Goal: Complete application form: Complete application form

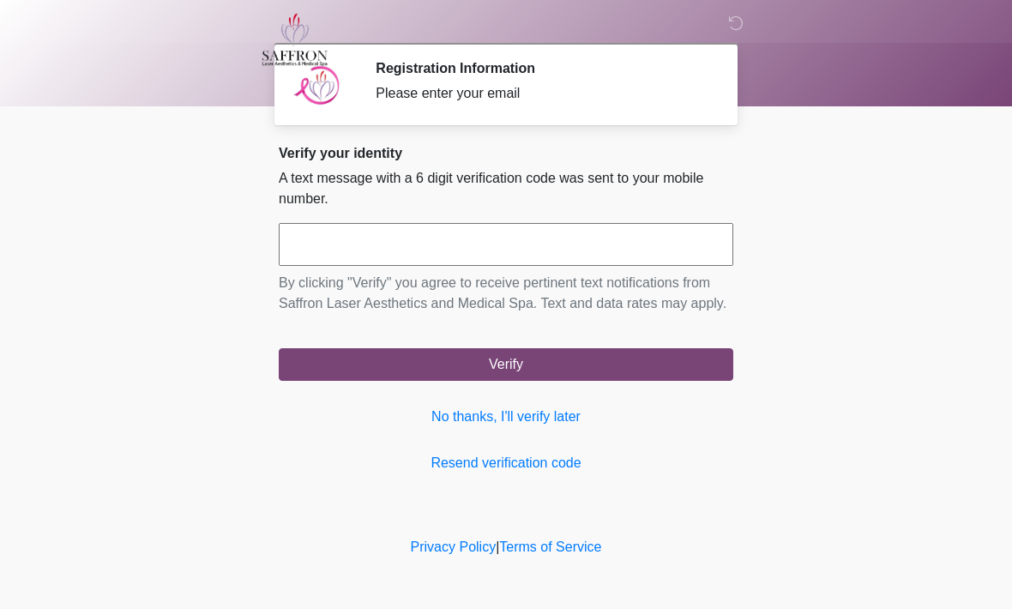
scroll to position [1, 0]
click at [337, 249] on input "text" at bounding box center [506, 244] width 455 height 43
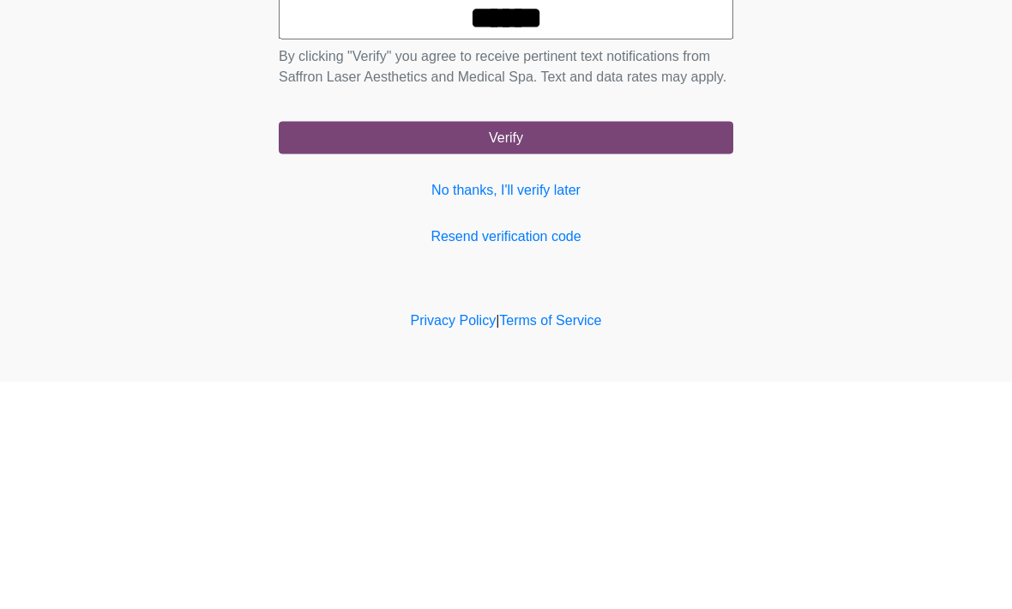
type input "******"
click at [552, 348] on button "Verify" at bounding box center [506, 364] width 455 height 33
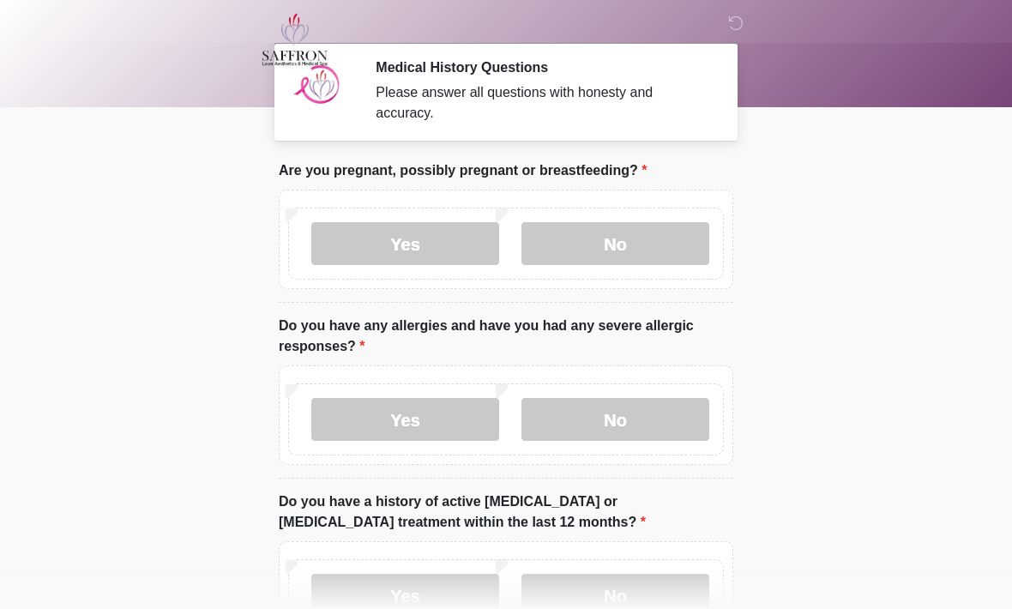
click at [632, 244] on label "No" at bounding box center [616, 243] width 188 height 43
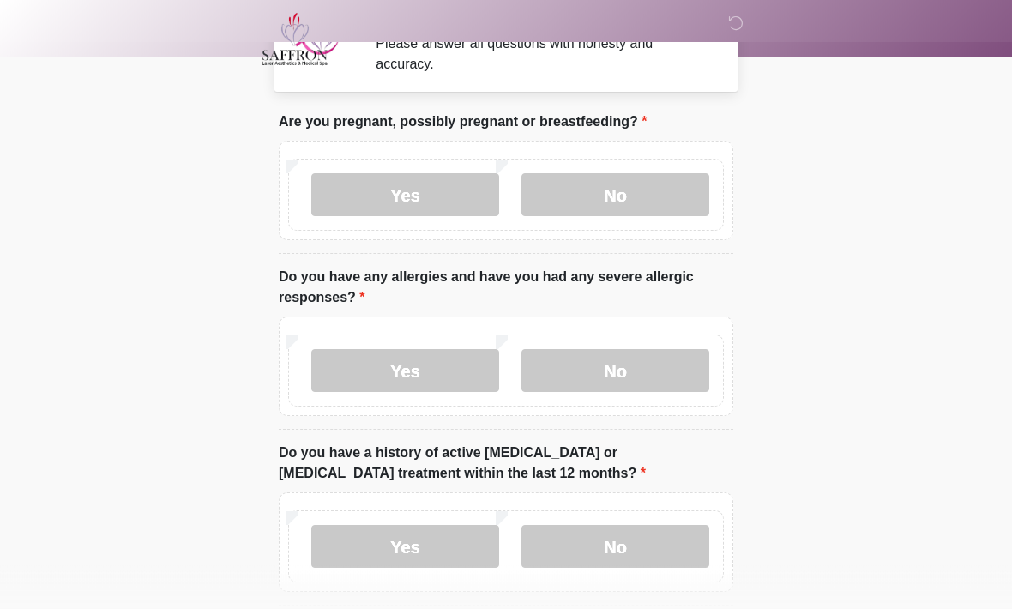
click at [652, 372] on label "No" at bounding box center [616, 371] width 188 height 43
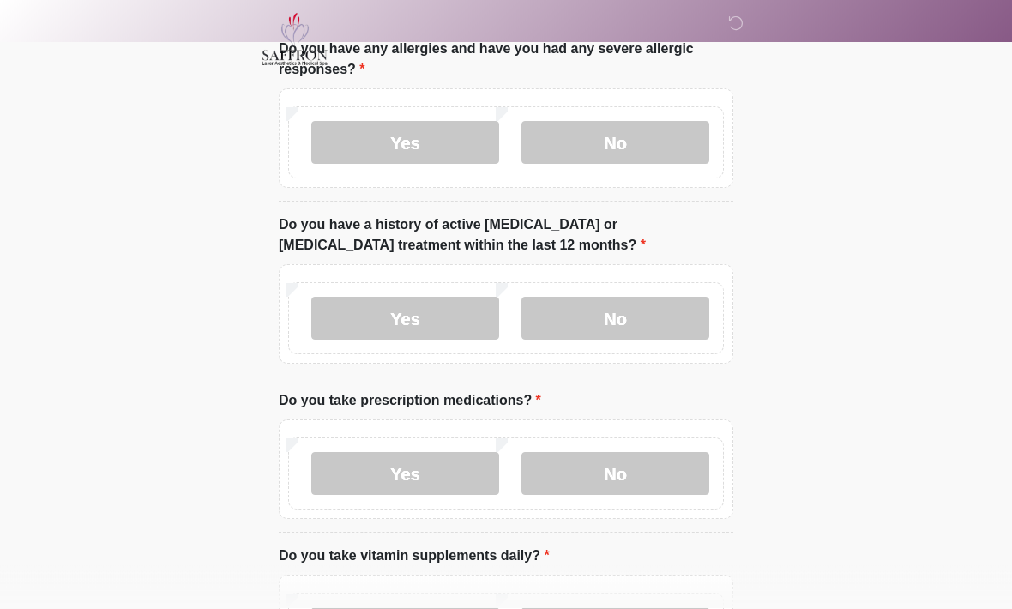
scroll to position [278, 0]
click at [636, 313] on label "No" at bounding box center [616, 318] width 188 height 43
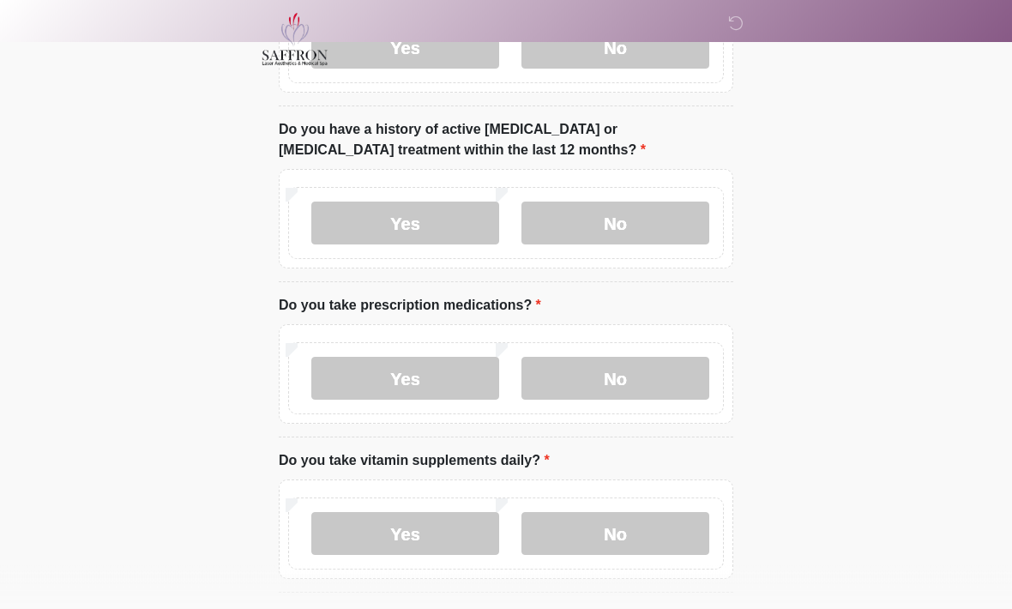
scroll to position [374, 0]
click at [448, 380] on label "Yes" at bounding box center [405, 377] width 188 height 43
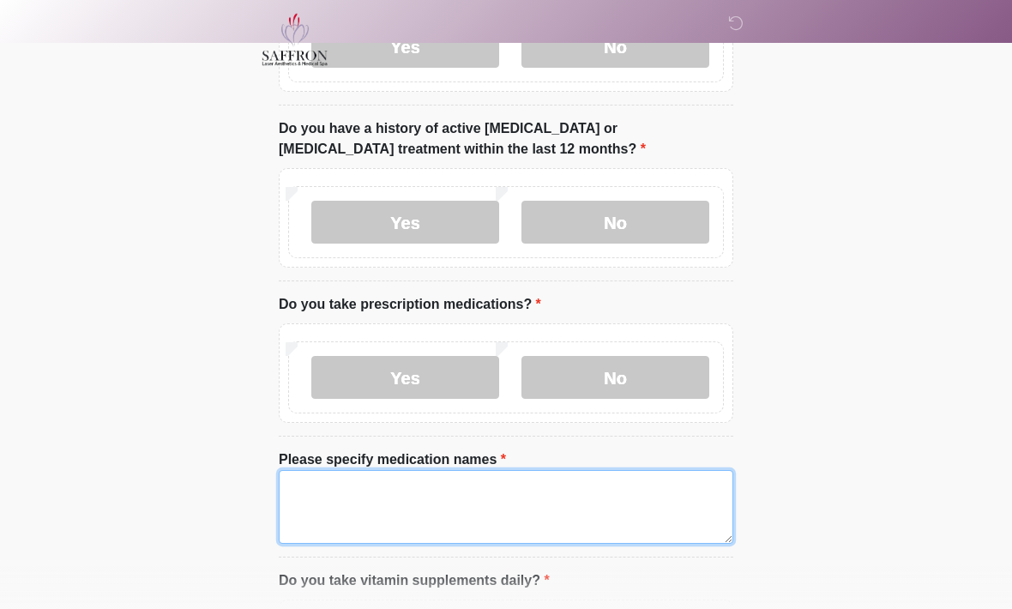
click at [424, 492] on textarea "Please specify medication names" at bounding box center [506, 507] width 455 height 74
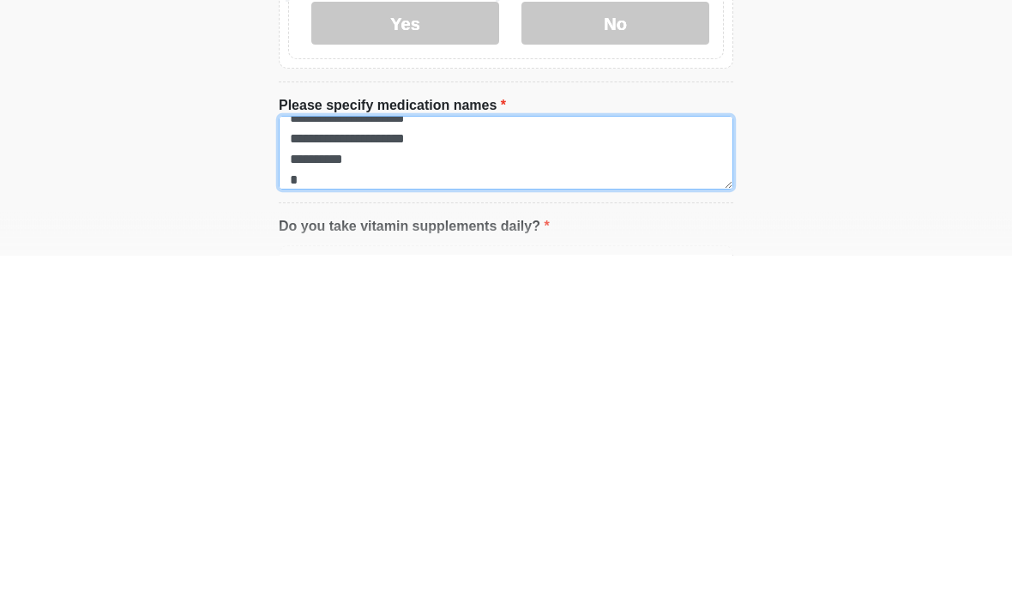
scroll to position [34, 0]
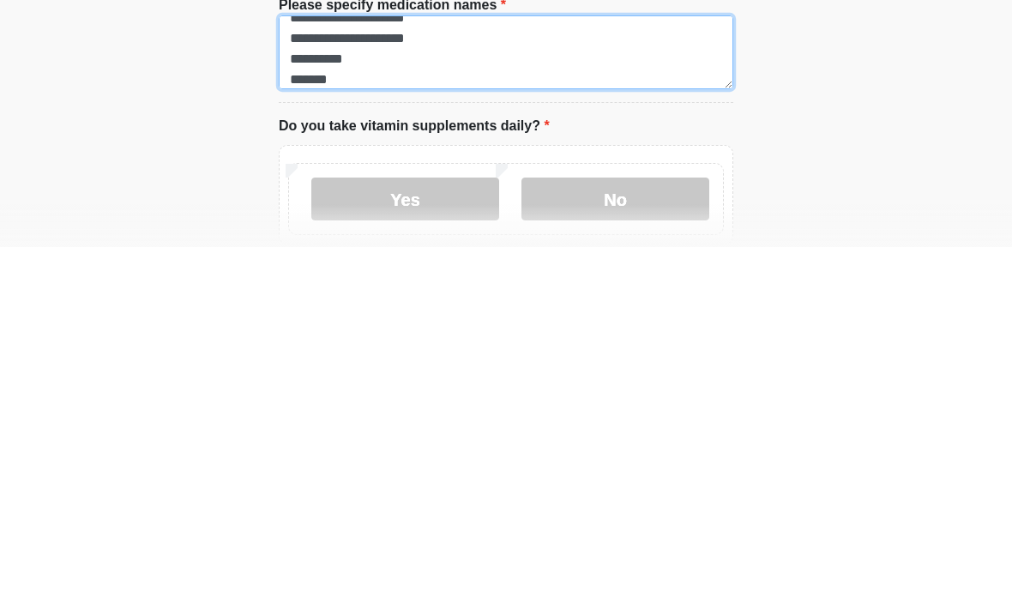
type textarea "**********"
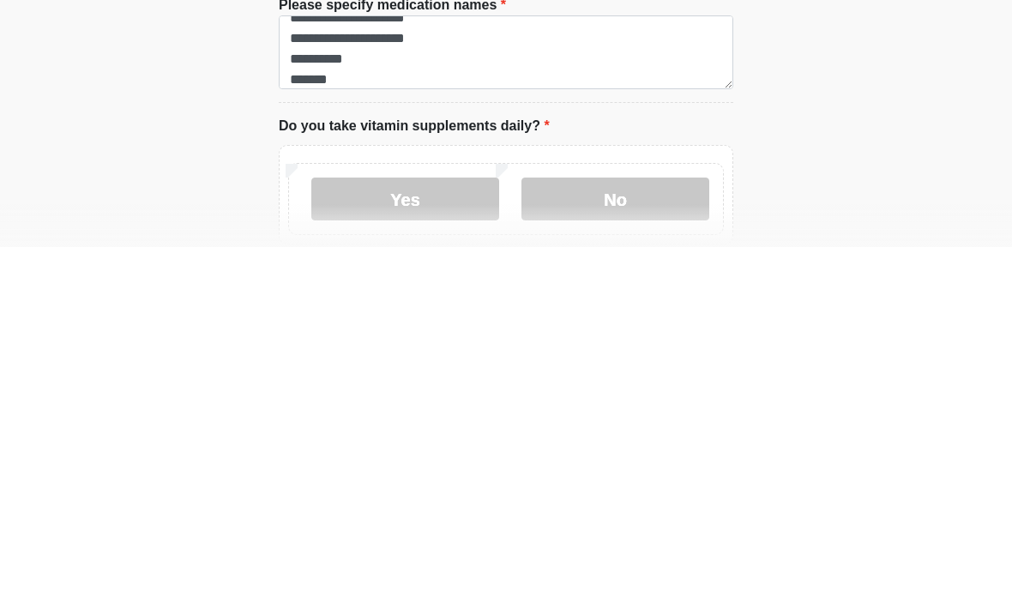
click at [422, 540] on label "Yes" at bounding box center [405, 561] width 188 height 43
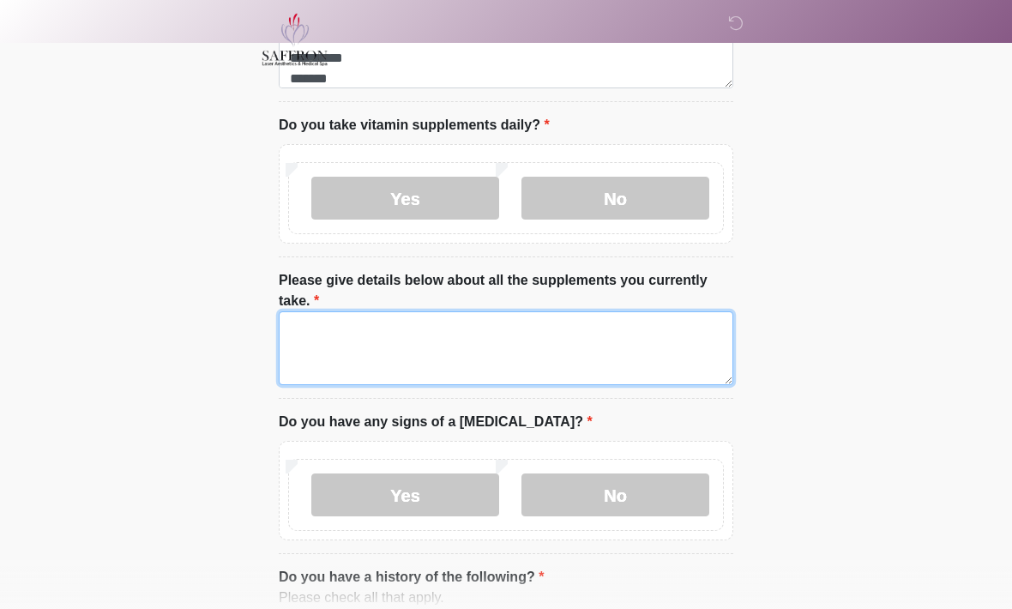
click at [537, 344] on textarea "Please give details below about all the supplements you currently take." at bounding box center [506, 348] width 455 height 74
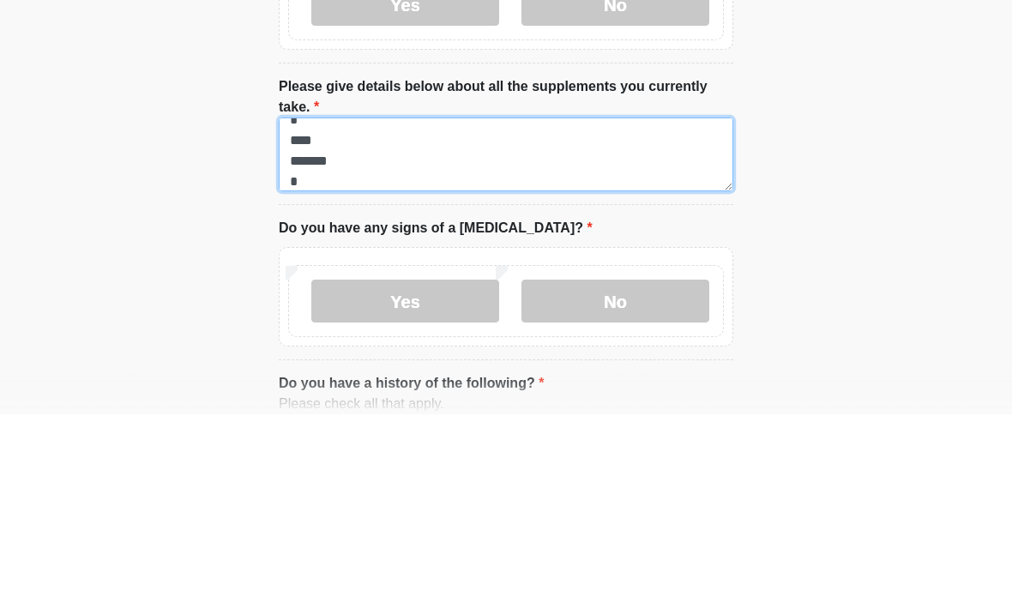
scroll to position [14, 0]
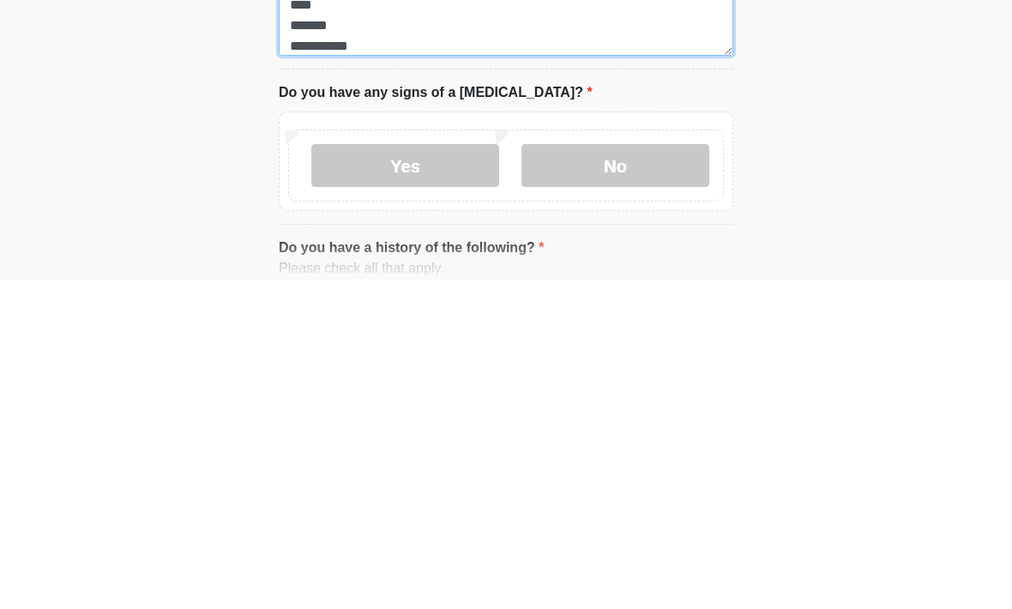
type textarea "**********"
click at [639, 474] on label "No" at bounding box center [616, 495] width 188 height 43
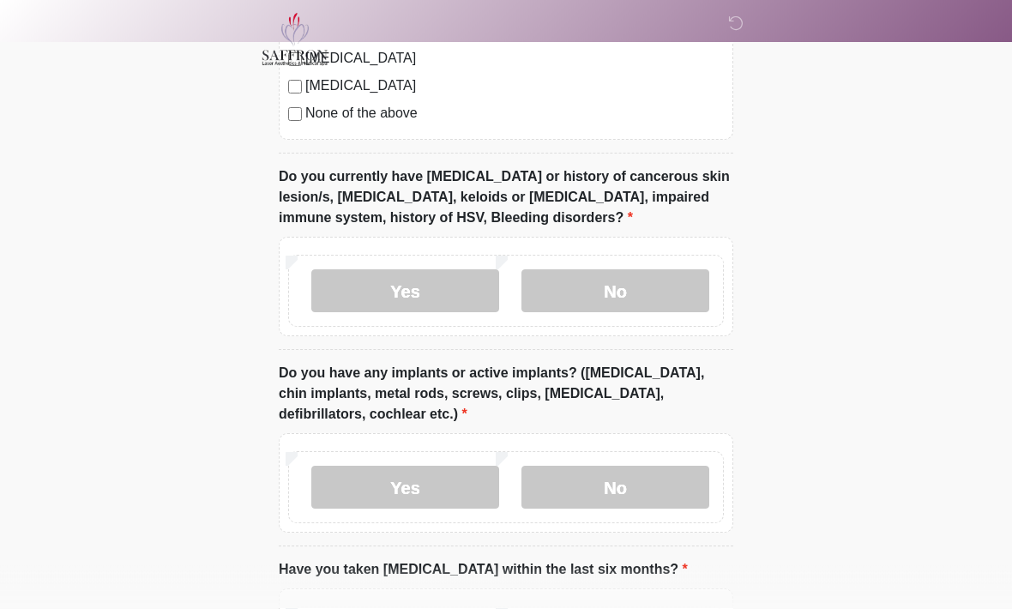
scroll to position [1655, 0]
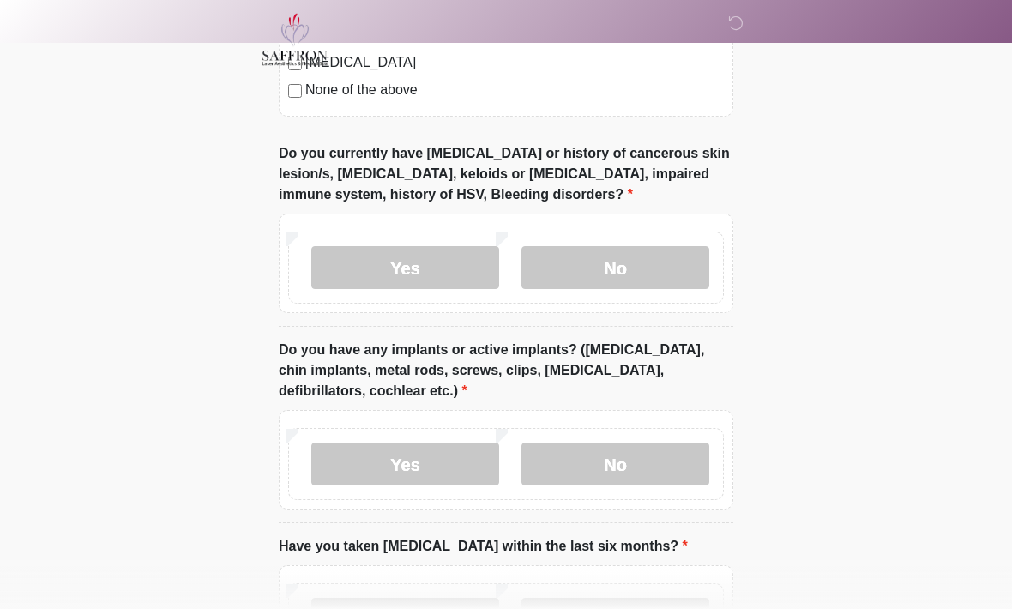
click at [615, 267] on label "No" at bounding box center [616, 267] width 188 height 43
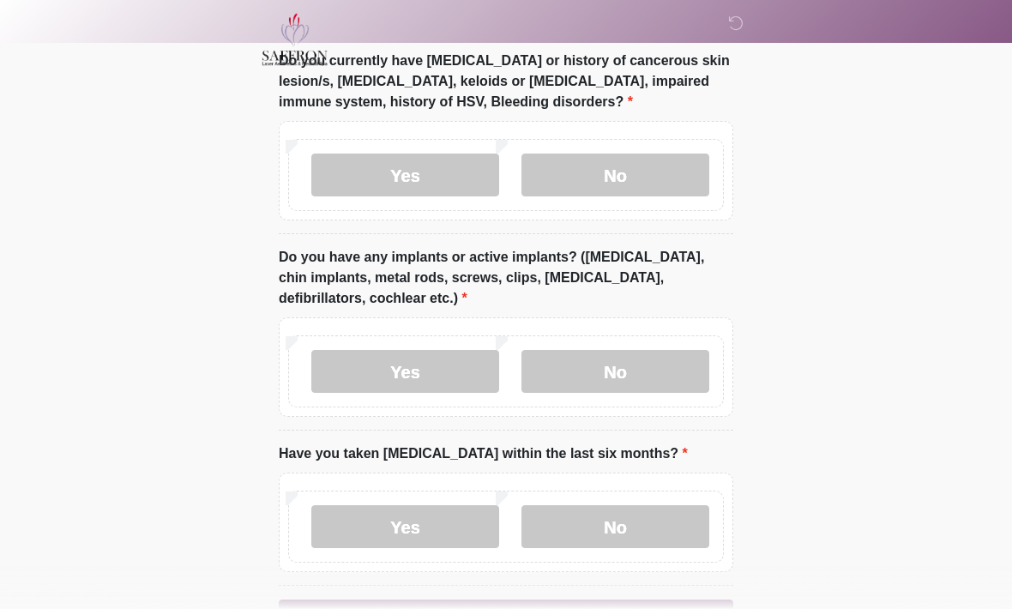
scroll to position [1777, 0]
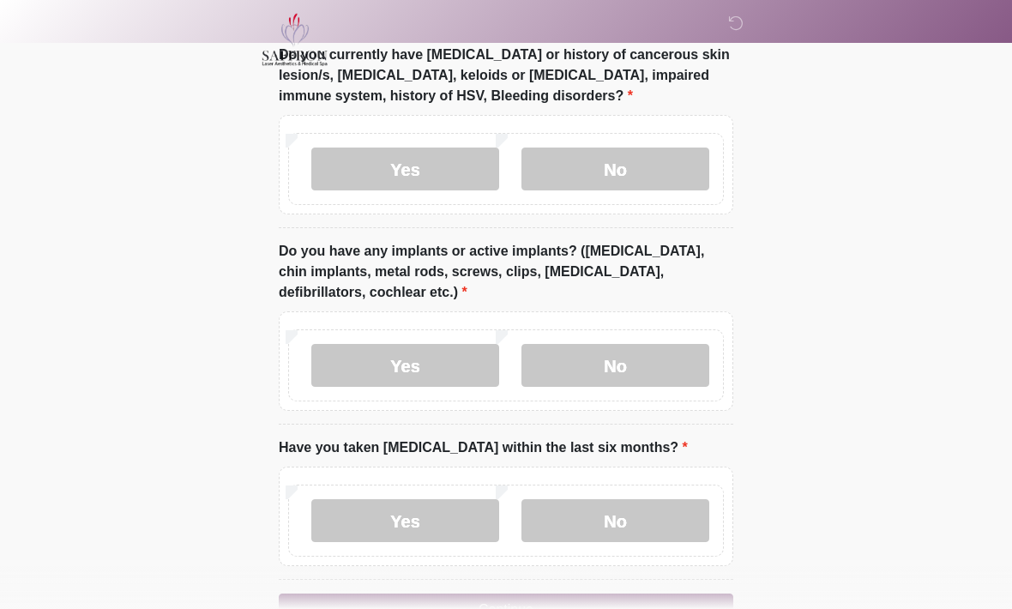
click at [642, 353] on label "No" at bounding box center [616, 365] width 188 height 43
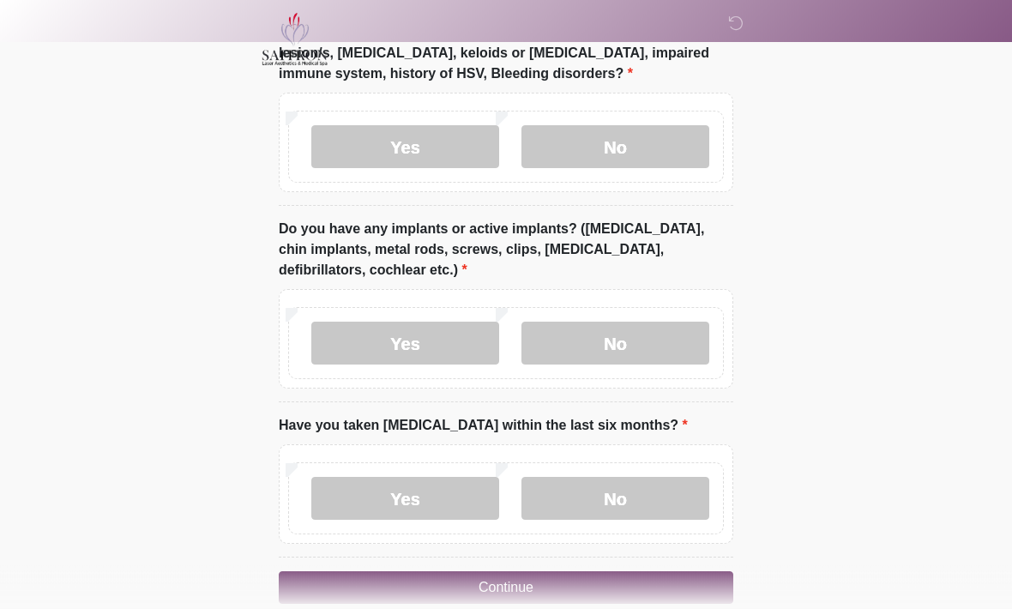
scroll to position [1825, 0]
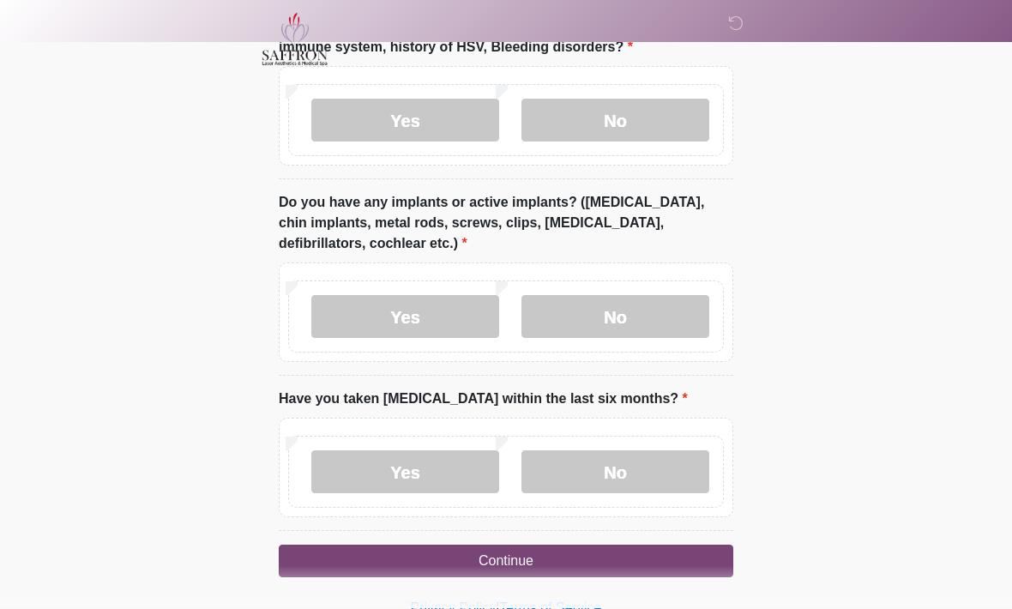
click at [600, 463] on label "No" at bounding box center [616, 472] width 188 height 43
click at [603, 552] on button "Continue" at bounding box center [506, 562] width 455 height 33
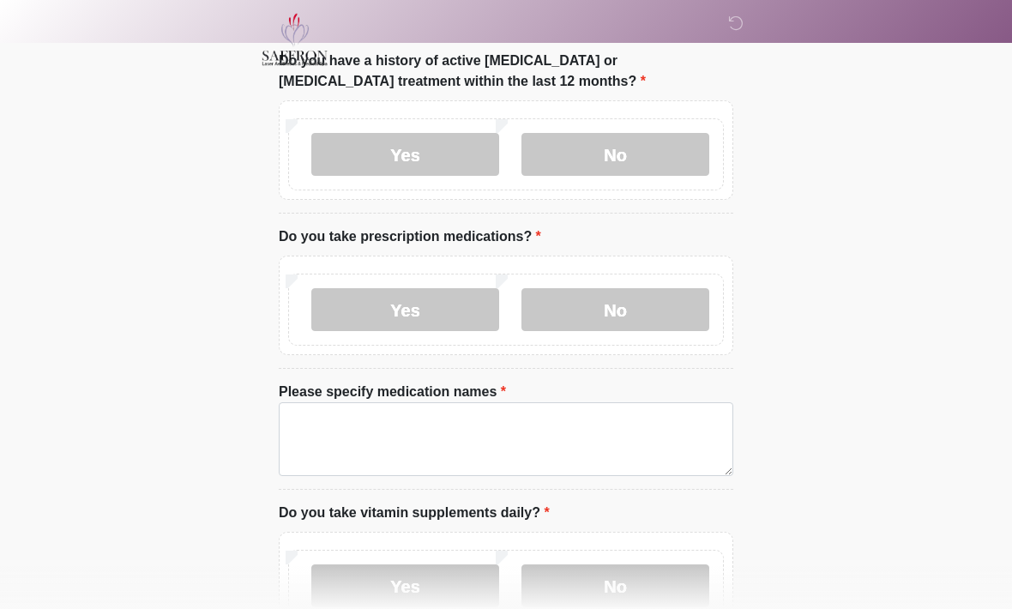
scroll to position [0, 0]
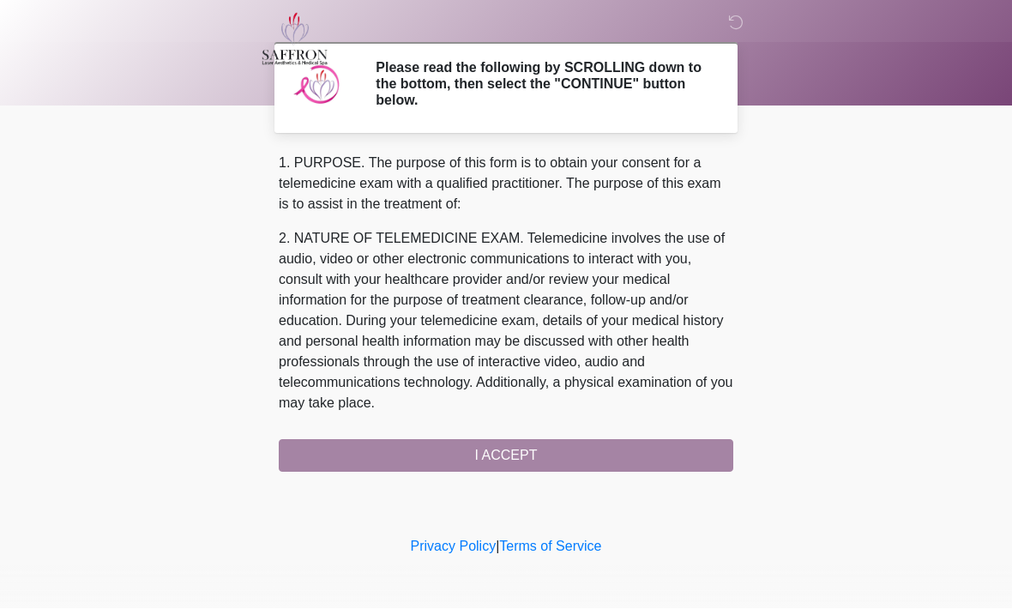
click at [560, 457] on div "1. PURPOSE. The purpose of this form is to obtain your consent for a telemedici…" at bounding box center [506, 313] width 455 height 319
click at [516, 453] on div "1. PURPOSE. The purpose of this form is to obtain your consent for a telemedici…" at bounding box center [506, 313] width 455 height 319
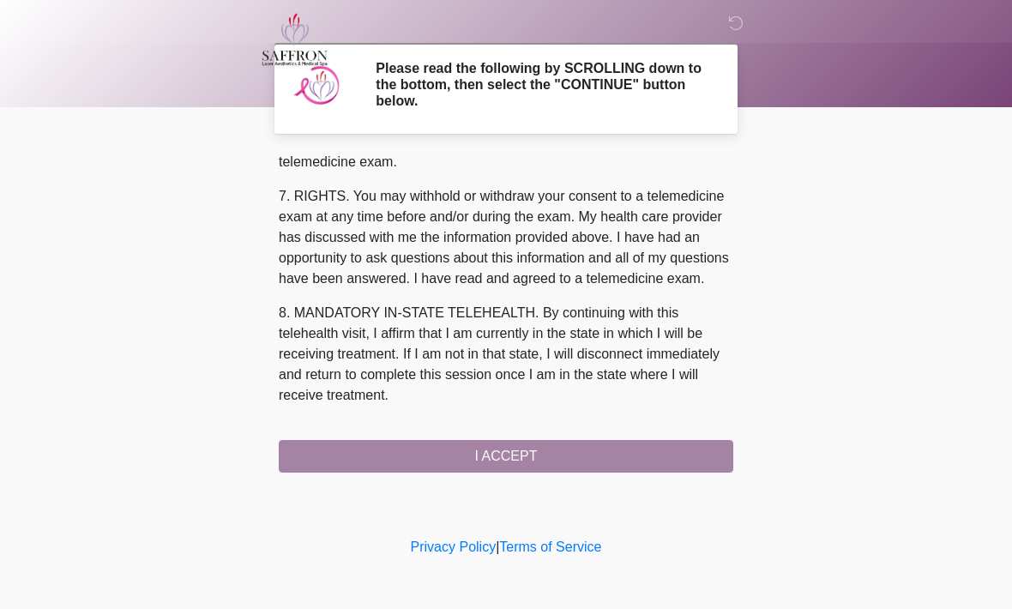
scroll to position [770, 0]
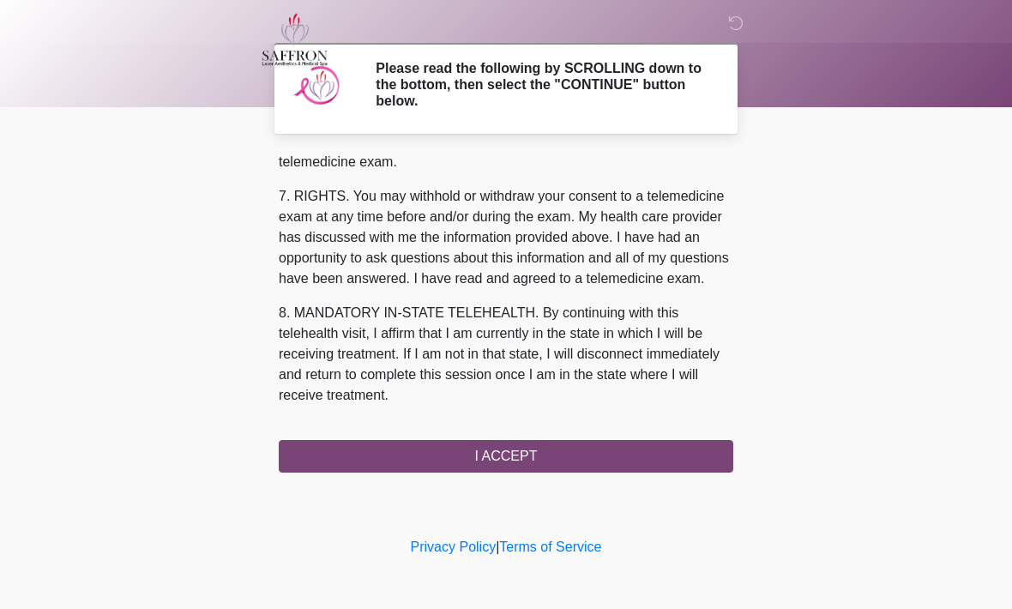
click at [518, 452] on button "I ACCEPT" at bounding box center [506, 456] width 455 height 33
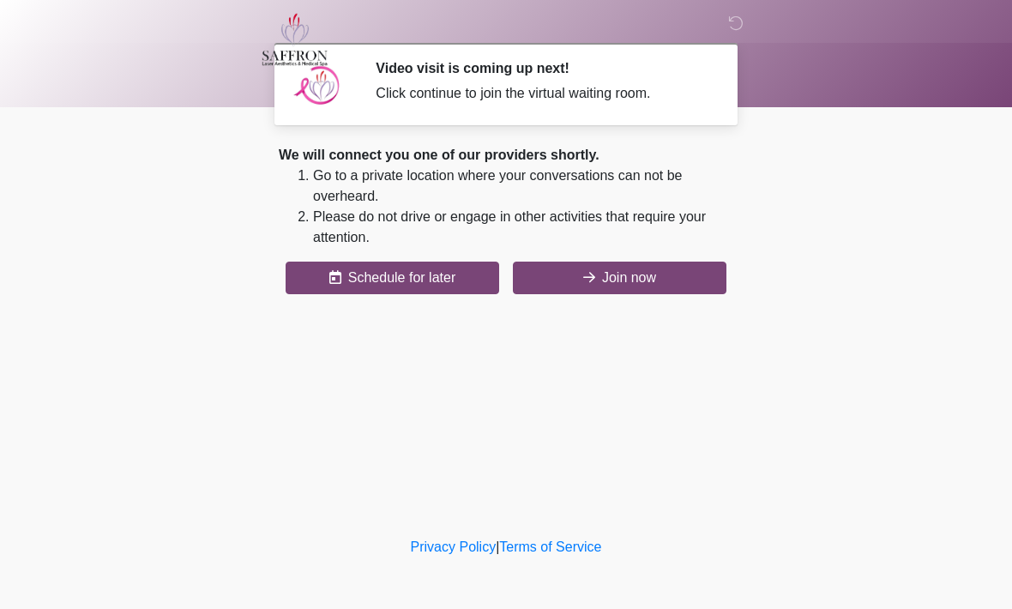
click at [645, 279] on button "Join now" at bounding box center [620, 278] width 214 height 33
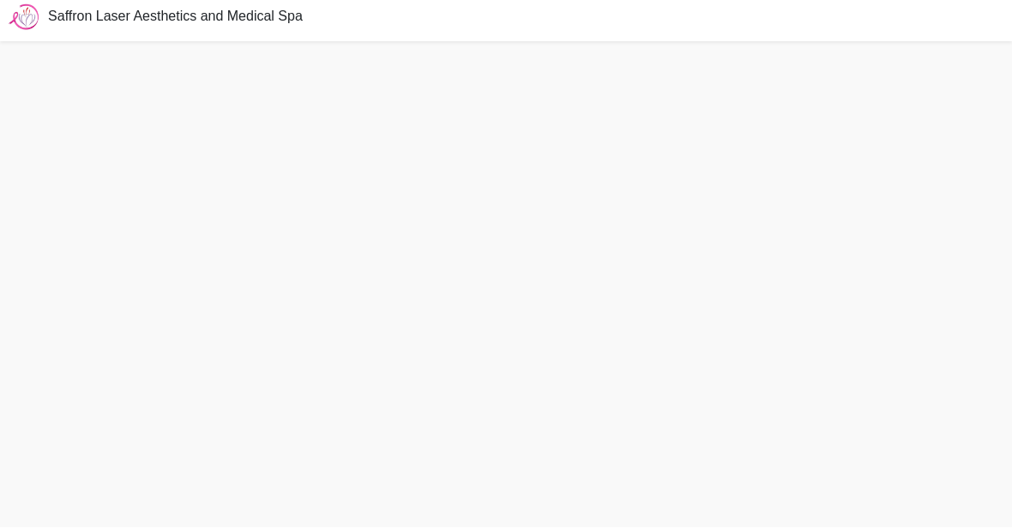
scroll to position [62, 0]
